Goal: Use online tool/utility: Utilize a website feature to perform a specific function

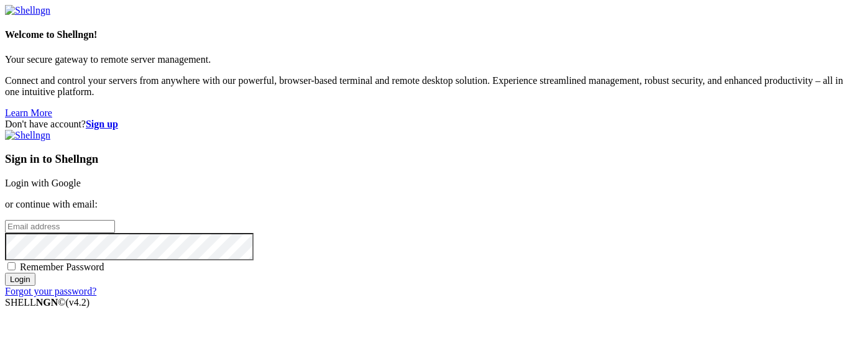
click at [81, 178] on link "Login with Google" at bounding box center [43, 183] width 76 height 11
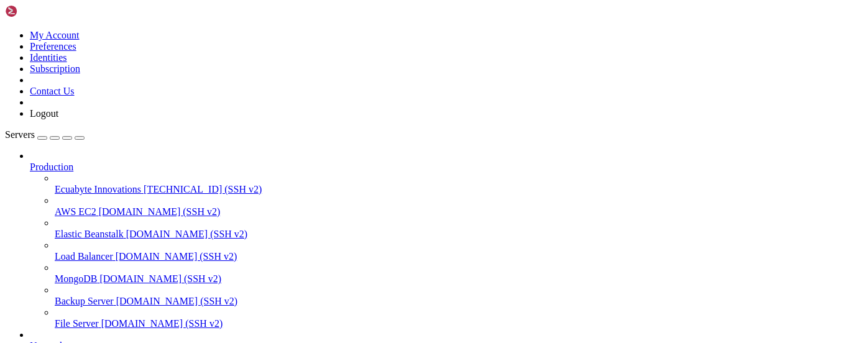
drag, startPoint x: 194, startPoint y: 740, endPoint x: 180, endPoint y: 818, distance: 79.0
drag, startPoint x: 180, startPoint y: 818, endPoint x: 260, endPoint y: 811, distance: 80.5
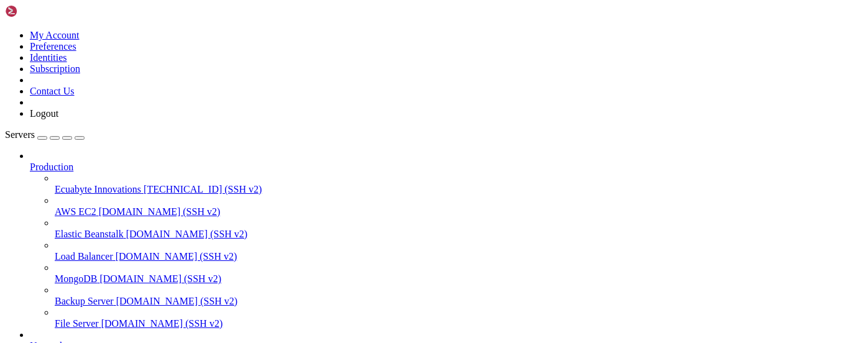
drag, startPoint x: 236, startPoint y: 724, endPoint x: 364, endPoint y: 736, distance: 128.1
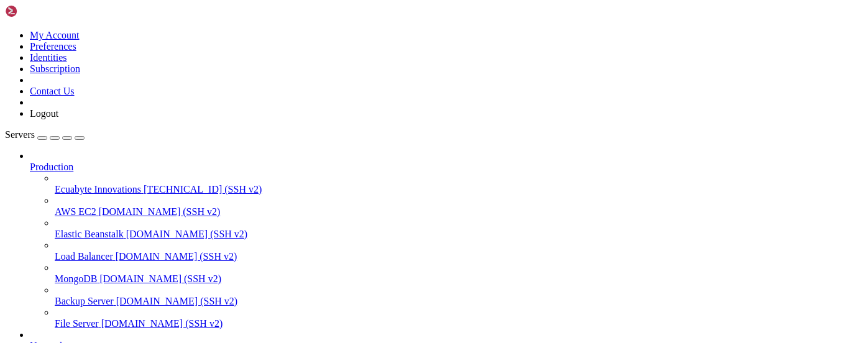
drag, startPoint x: 364, startPoint y: 736, endPoint x: 236, endPoint y: 724, distance: 128.1
drag, startPoint x: 220, startPoint y: 733, endPoint x: 205, endPoint y: 760, distance: 31.2
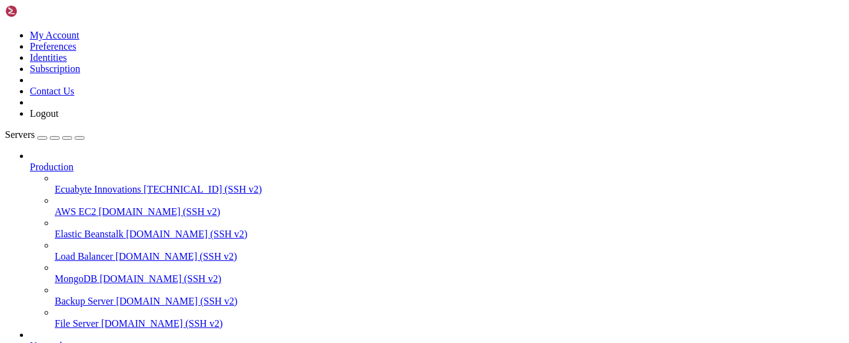
drag, startPoint x: 203, startPoint y: 785, endPoint x: 149, endPoint y: 804, distance: 57.4
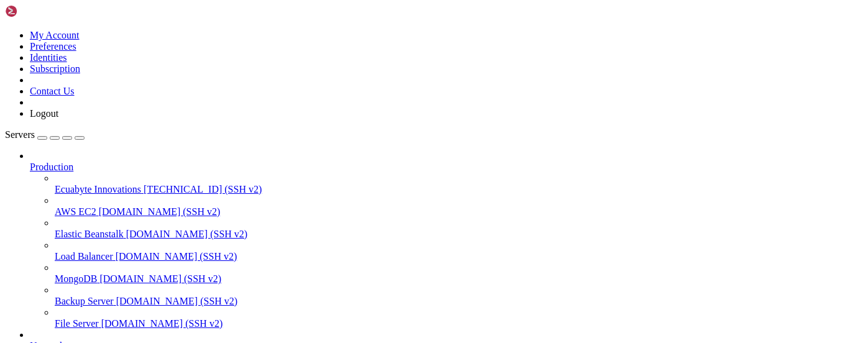
drag, startPoint x: 316, startPoint y: 954, endPoint x: 37, endPoint y: 761, distance: 338.7
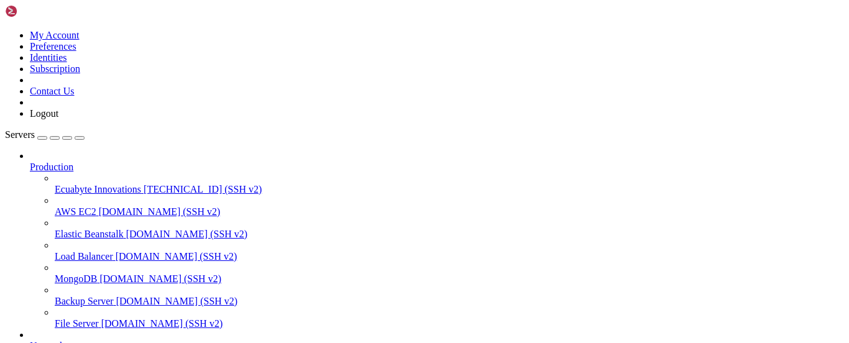
scroll to position [246, 0]
copy div "without impacting any branches by switching back to a branch. If you want to cr…"
drag, startPoint x: 210, startPoint y: 793, endPoint x: 199, endPoint y: 794, distance: 11.3
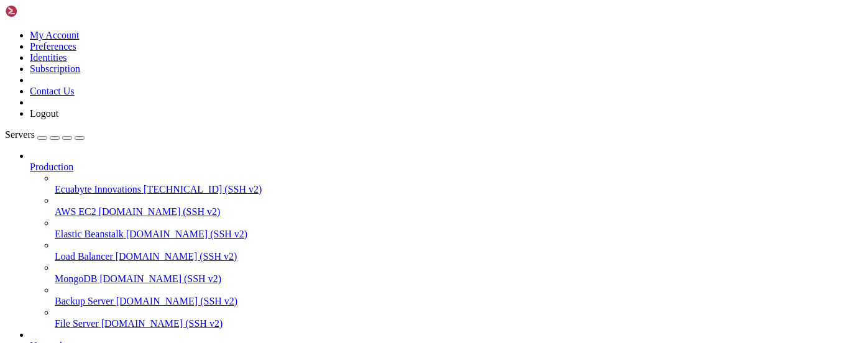
drag, startPoint x: 247, startPoint y: 741, endPoint x: 237, endPoint y: 752, distance: 15.0
